Goal: Information Seeking & Learning: Learn about a topic

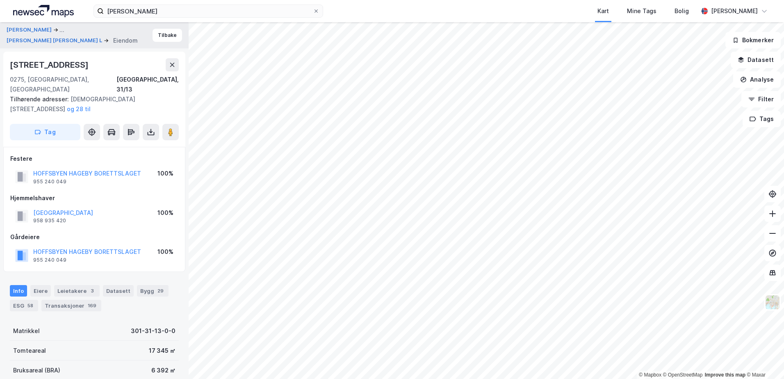
scroll to position [13, 0]
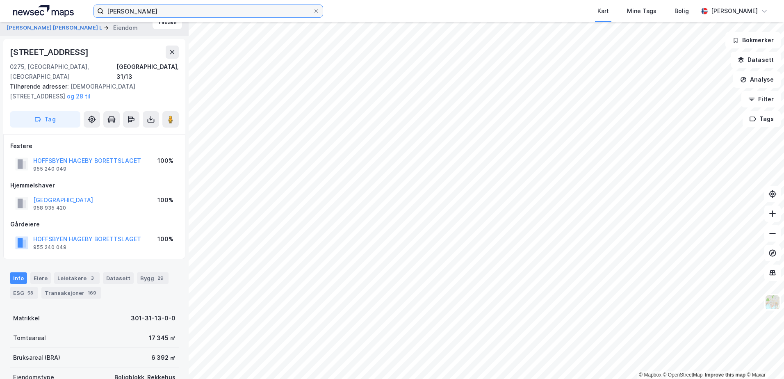
click at [153, 11] on input "[PERSON_NAME]" at bounding box center [208, 11] width 209 height 12
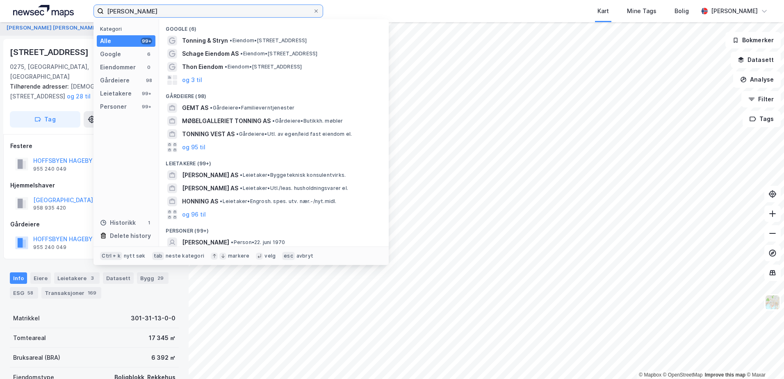
click at [153, 11] on input "[PERSON_NAME]" at bounding box center [208, 11] width 209 height 12
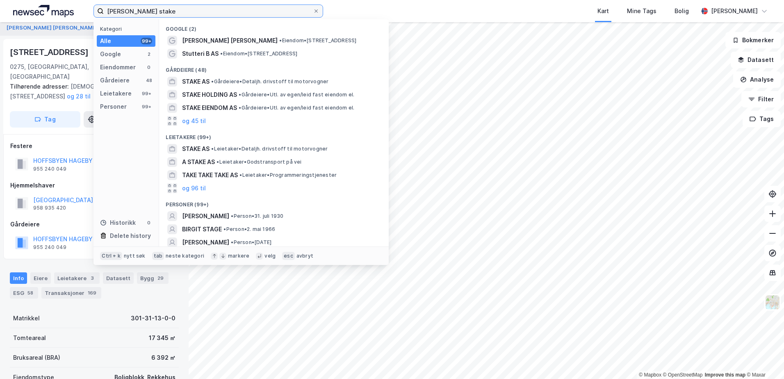
type input "[PERSON_NAME] stake"
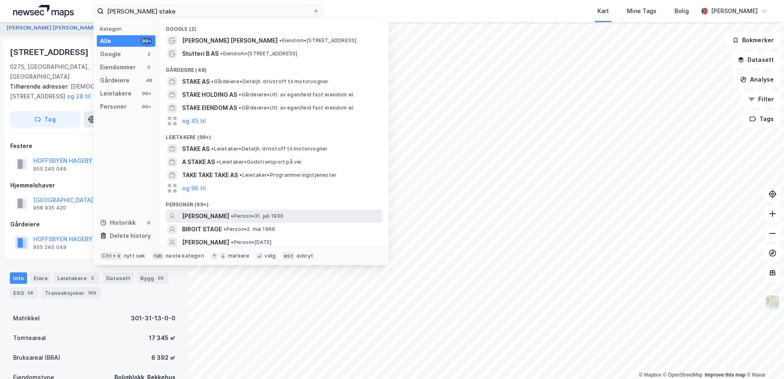
click at [199, 215] on span "[PERSON_NAME]" at bounding box center [205, 216] width 47 height 10
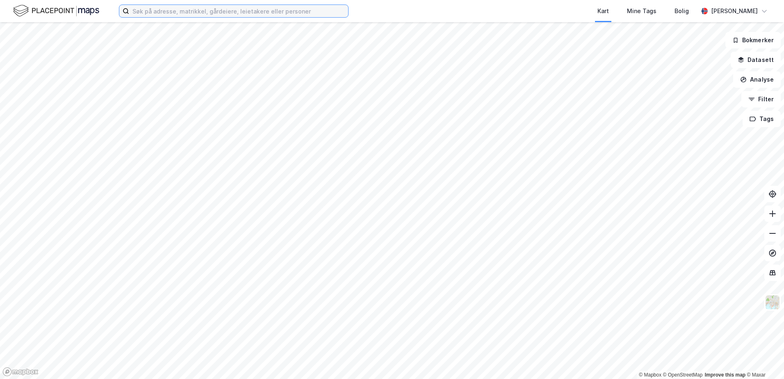
click at [228, 13] on input at bounding box center [238, 11] width 219 height 12
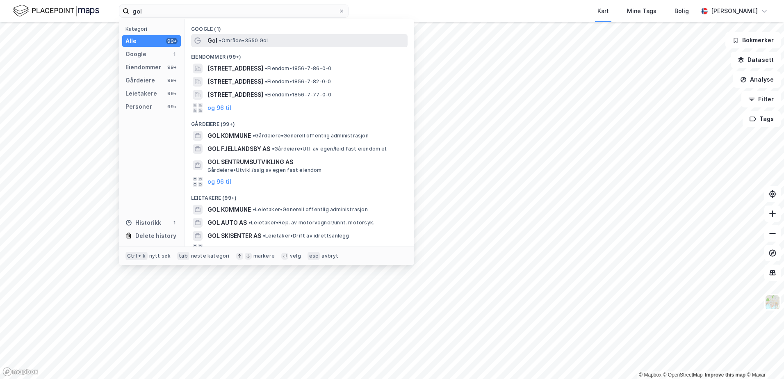
click at [213, 41] on span "Gol" at bounding box center [213, 41] width 10 height 10
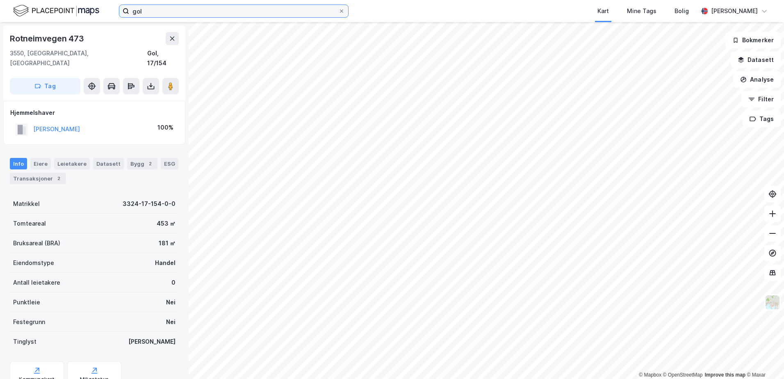
click at [170, 11] on input "gol" at bounding box center [233, 11] width 209 height 12
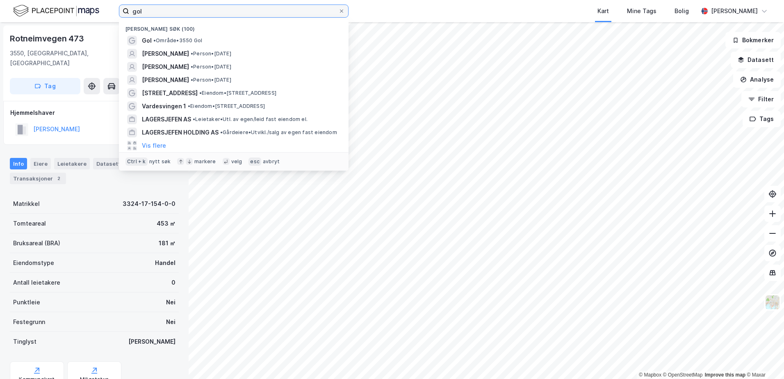
click at [170, 11] on input "gol" at bounding box center [233, 11] width 209 height 12
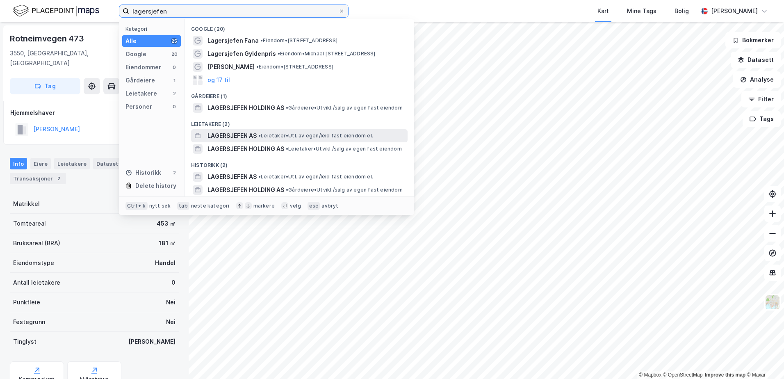
type input "lagersjefen"
click at [235, 133] on span "LAGERSJEFEN AS" at bounding box center [232, 136] width 49 height 10
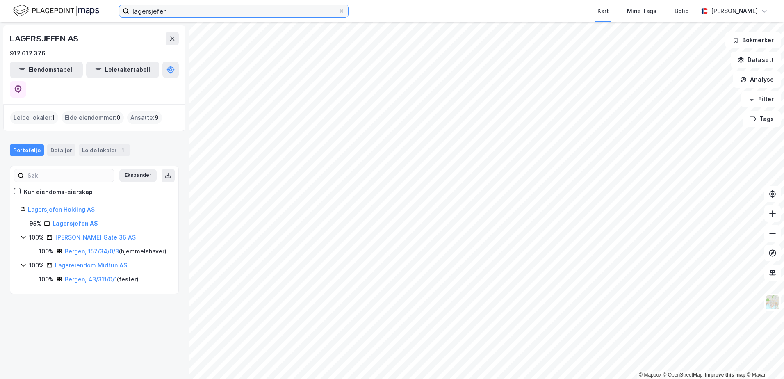
click at [203, 10] on input "lagersjefen" at bounding box center [233, 11] width 209 height 12
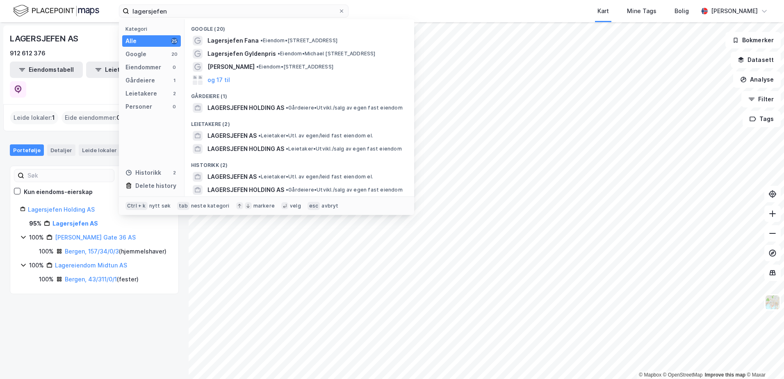
click at [72, 142] on div "Portefølje Detaljer Leide lokaler 1 Ekspander Kun eiendoms-eierskap Lagersjefen…" at bounding box center [94, 215] width 169 height 160
click at [203, 10] on input "lagersjefen" at bounding box center [233, 11] width 209 height 12
click at [217, 150] on span "LAGERSJEFEN HOLDING AS" at bounding box center [246, 149] width 77 height 10
